Goal: Check status: Check status

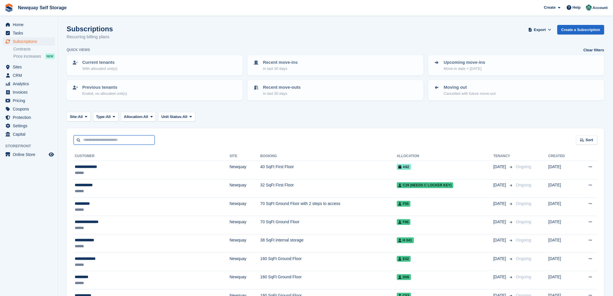
click at [110, 137] on input "text" at bounding box center [114, 140] width 81 height 10
type input "*****"
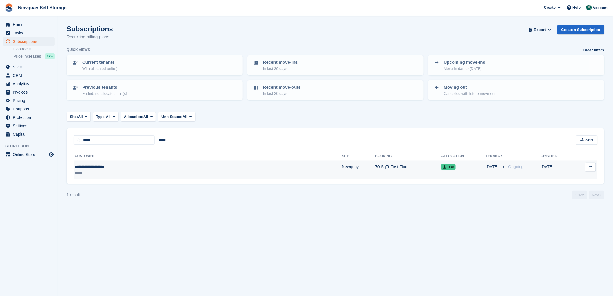
click at [94, 164] on div "**********" at bounding box center [142, 167] width 135 height 6
